Goal: Task Accomplishment & Management: Use online tool/utility

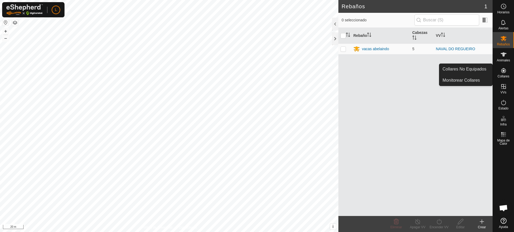
click at [505, 68] on icon at bounding box center [503, 70] width 6 height 6
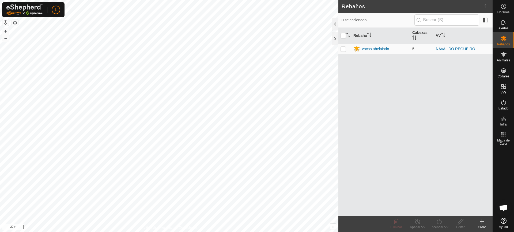
drag, startPoint x: 492, startPoint y: 55, endPoint x: 496, endPoint y: 62, distance: 7.8
click at [493, 55] on div "Horarios Alertas Rebaños Animales Collares VVs Estado Infra Mapa de Calor Ayuda" at bounding box center [502, 116] width 21 height 232
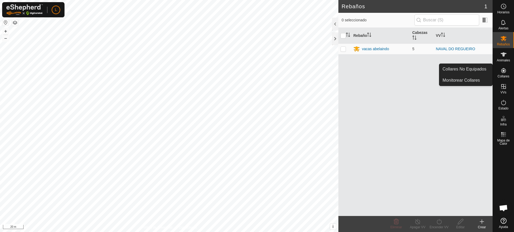
click at [501, 69] on icon at bounding box center [503, 70] width 6 height 6
click at [478, 72] on link "Collares No Equipados" at bounding box center [465, 69] width 53 height 11
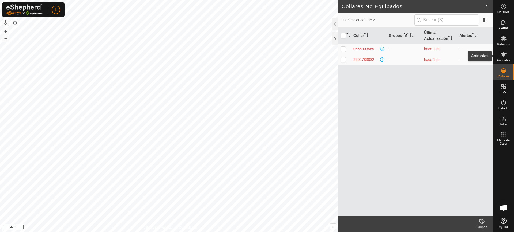
click at [500, 55] on icon at bounding box center [503, 54] width 6 height 6
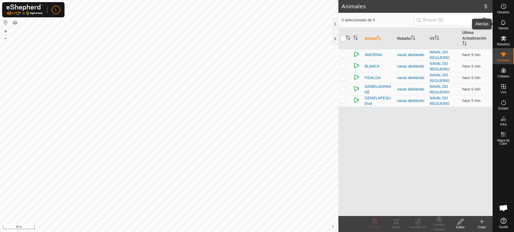
click at [507, 26] on es-notification-svg-icon at bounding box center [503, 22] width 10 height 9
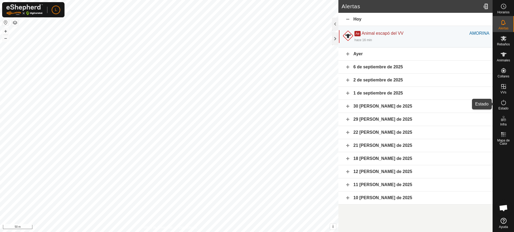
click at [501, 108] on span "Estado" at bounding box center [503, 108] width 10 height 3
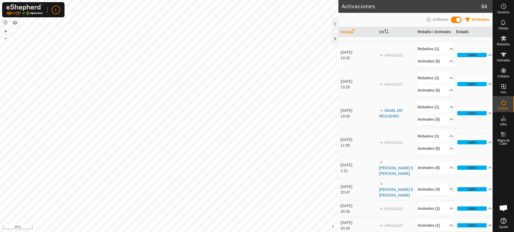
scroll to position [67, 0]
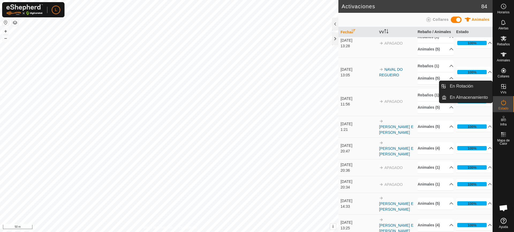
click at [509, 86] on div "VVs" at bounding box center [502, 88] width 21 height 16
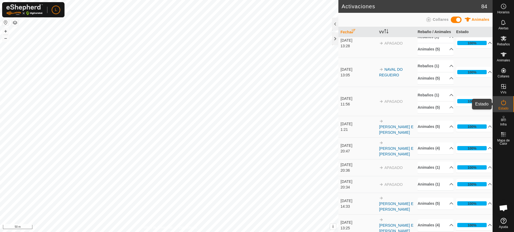
click at [504, 102] on icon at bounding box center [503, 103] width 6 height 6
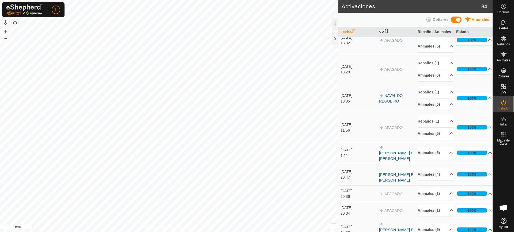
scroll to position [33, 0]
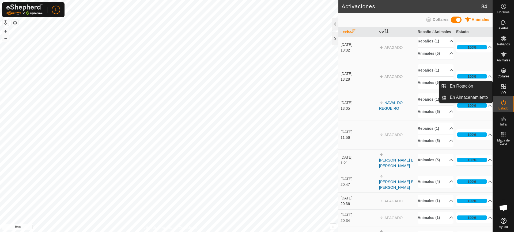
click at [513, 92] on div "VVs" at bounding box center [502, 88] width 21 height 16
click at [503, 91] on span "VVs" at bounding box center [503, 92] width 6 height 3
click at [461, 85] on link "En Rotación" at bounding box center [469, 86] width 46 height 11
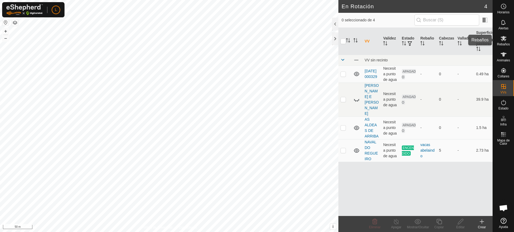
click at [504, 44] on span "Rebaños" at bounding box center [502, 44] width 13 height 3
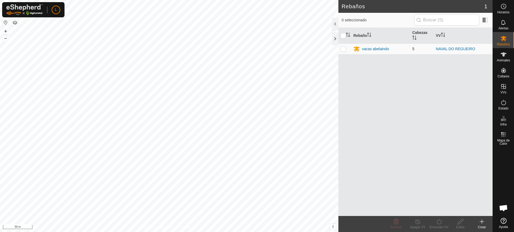
click at [340, 48] on p-checkbox at bounding box center [342, 49] width 5 height 4
checkbox input "true"
click at [417, 226] on div "Apagar VV" at bounding box center [417, 227] width 21 height 5
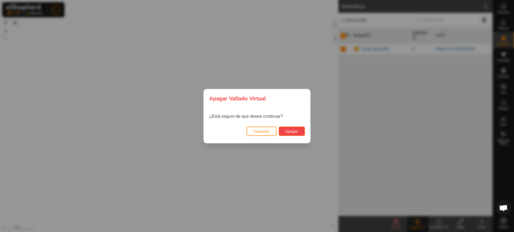
click at [292, 132] on span "Apagar" at bounding box center [291, 131] width 13 height 4
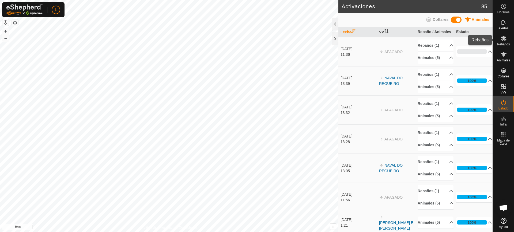
click at [500, 41] on icon at bounding box center [503, 38] width 6 height 6
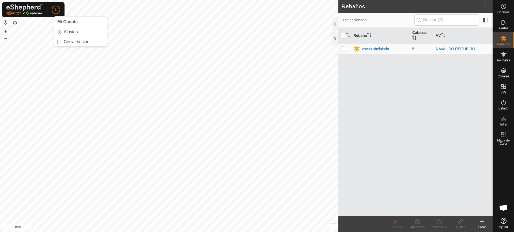
click at [53, 10] on p-avatar "L" at bounding box center [56, 10] width 9 height 9
click at [73, 42] on link "Cerrar sesión" at bounding box center [80, 42] width 53 height 9
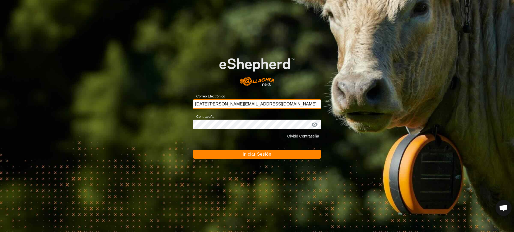
click at [273, 103] on input "[DATE][PERSON_NAME][EMAIL_ADDRESS][DOMAIN_NAME]" at bounding box center [257, 105] width 128 height 10
type input "[EMAIL_ADDRESS][DOMAIN_NAME]"
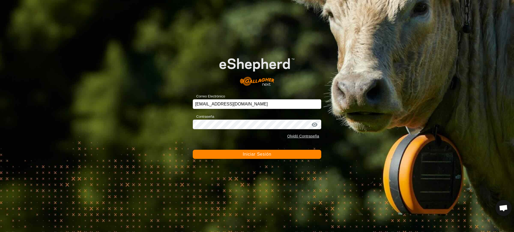
click at [256, 156] on span "Iniciar Sesión" at bounding box center [256, 154] width 29 height 5
